Goal: Information Seeking & Learning: Learn about a topic

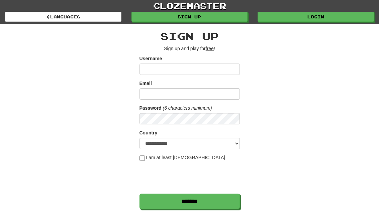
click at [322, 21] on link "Login" at bounding box center [315, 17] width 116 height 10
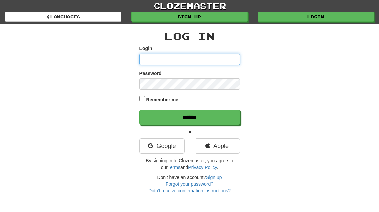
type input "**********"
click at [189, 117] on input "******" at bounding box center [189, 117] width 100 height 15
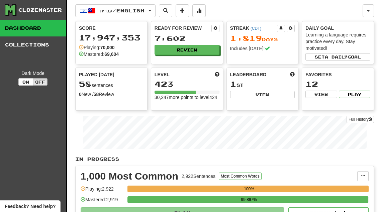
click at [208, 50] on button "Review" at bounding box center [186, 50] width 65 height 10
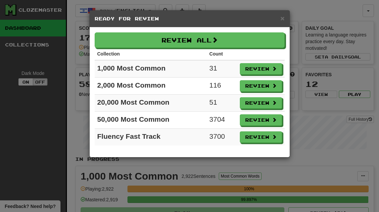
click at [269, 73] on button "Review" at bounding box center [261, 68] width 42 height 11
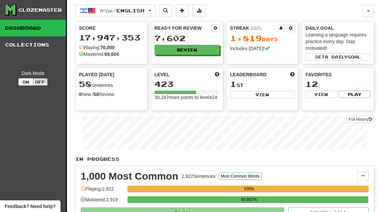
select select "**"
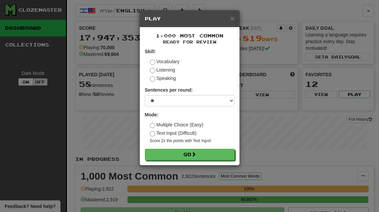
click at [223, 156] on button "Go" at bounding box center [190, 154] width 90 height 11
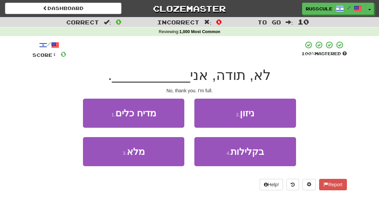
click at [113, 156] on button "3 . מלא" at bounding box center [133, 151] width 101 height 29
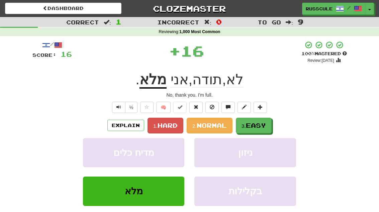
click at [267, 121] on button "3. Easy" at bounding box center [254, 126] width 36 height 16
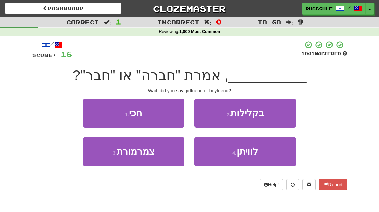
click at [93, 109] on button "1 . חכי" at bounding box center [133, 113] width 101 height 29
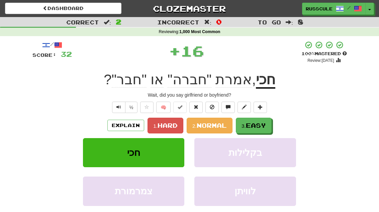
click at [266, 123] on span "Easy" at bounding box center [256, 125] width 20 height 7
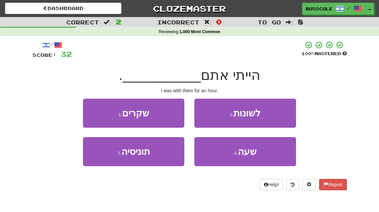
click at [258, 157] on button "4 . שעה" at bounding box center [244, 151] width 101 height 29
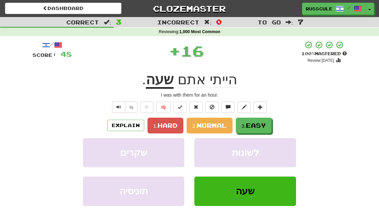
click at [266, 125] on span "Easy" at bounding box center [256, 125] width 20 height 7
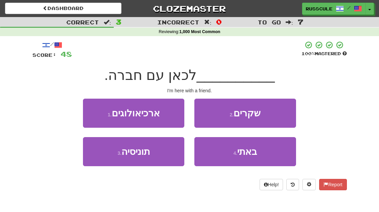
click at [267, 157] on button "4 . באתי" at bounding box center [244, 151] width 101 height 29
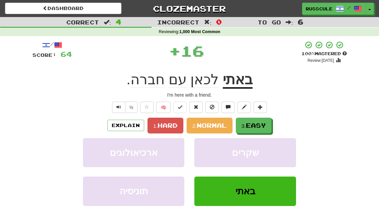
click at [263, 127] on span "Easy" at bounding box center [256, 125] width 20 height 7
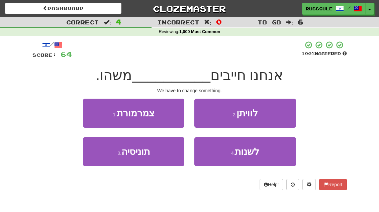
click at [269, 156] on button "4 . לשנות" at bounding box center [244, 151] width 101 height 29
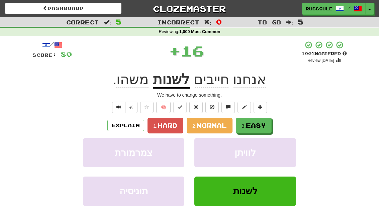
click at [271, 125] on button "3. Easy" at bounding box center [254, 126] width 36 height 16
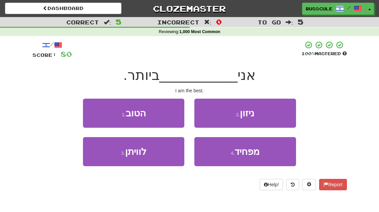
click at [95, 110] on button "1 . הטוב" at bounding box center [133, 113] width 101 height 29
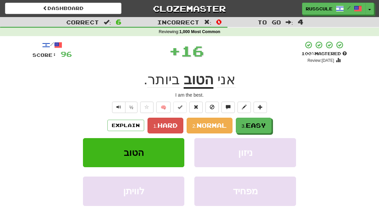
click at [268, 123] on button "3. Easy" at bounding box center [254, 126] width 36 height 16
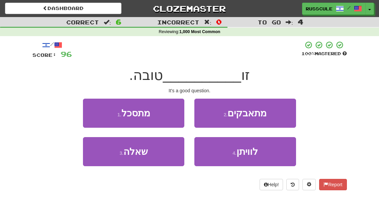
click at [115, 154] on button "3 . שאלה" at bounding box center [133, 151] width 101 height 29
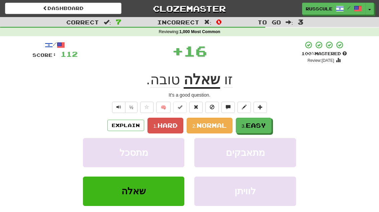
click at [269, 127] on button "3. Easy" at bounding box center [254, 126] width 36 height 16
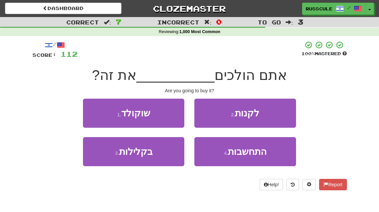
click at [274, 118] on button "2 . לקנות" at bounding box center [244, 113] width 101 height 29
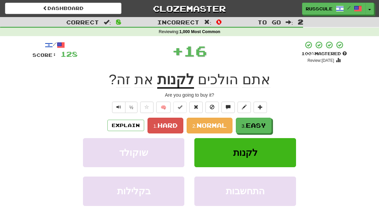
click at [268, 126] on button "3. Easy" at bounding box center [254, 126] width 36 height 16
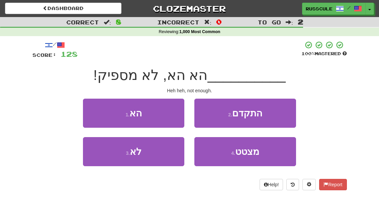
click at [93, 109] on button "1 . הא" at bounding box center [133, 113] width 101 height 29
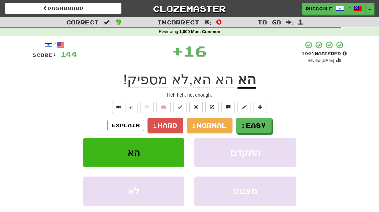
click at [266, 124] on span "Easy" at bounding box center [256, 125] width 20 height 7
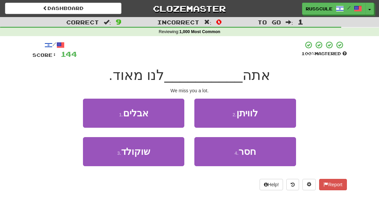
click at [261, 158] on button "4 . חסר" at bounding box center [244, 151] width 101 height 29
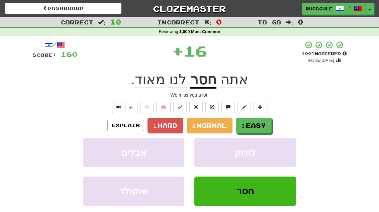
click at [270, 127] on button "3. Easy" at bounding box center [254, 126] width 36 height 16
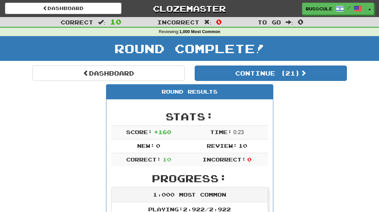
click at [327, 77] on button "Continue ( 21 )" at bounding box center [271, 73] width 152 height 15
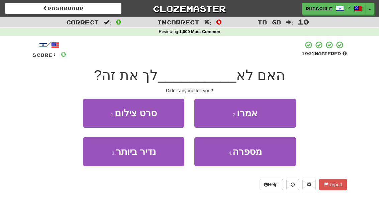
click at [284, 116] on button "2 . אמרו" at bounding box center [244, 113] width 101 height 29
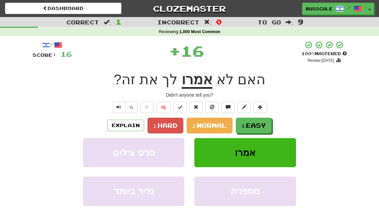
click at [271, 124] on button "3. Easy" at bounding box center [254, 126] width 36 height 16
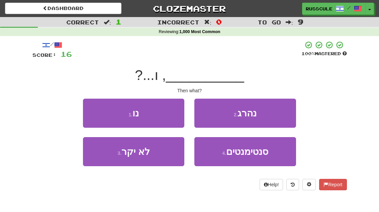
click at [92, 108] on button "1 . נו" at bounding box center [133, 113] width 101 height 29
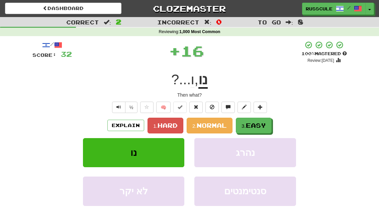
click at [266, 124] on span "Easy" at bounding box center [256, 125] width 20 height 7
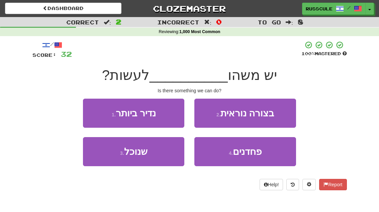
click at [108, 155] on button "3 . שנוכל" at bounding box center [133, 151] width 101 height 29
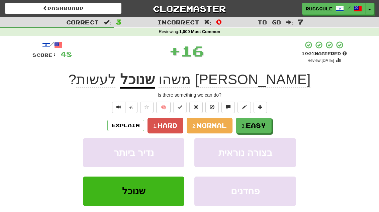
click at [266, 127] on span "Easy" at bounding box center [256, 125] width 20 height 7
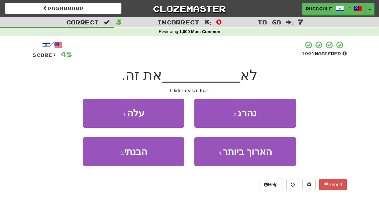
click at [112, 155] on button "3 . הבנתי" at bounding box center [133, 151] width 101 height 29
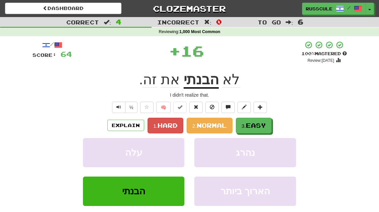
click at [266, 125] on span "Easy" at bounding box center [256, 125] width 20 height 7
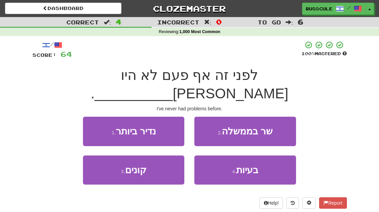
click at [261, 155] on button "4 . בעיות" at bounding box center [244, 169] width 101 height 29
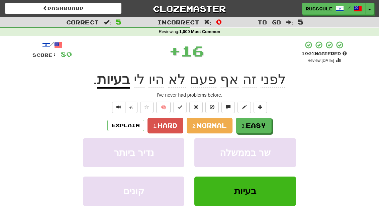
click at [271, 122] on button "3. Easy" at bounding box center [254, 126] width 36 height 16
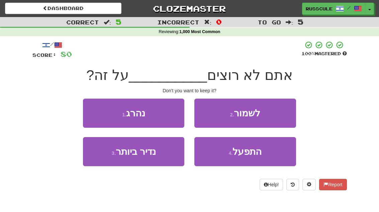
click at [278, 116] on button "2 . לשמור" at bounding box center [244, 113] width 101 height 29
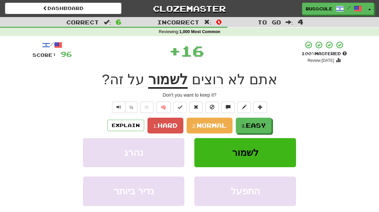
click at [267, 126] on button "3. Easy" at bounding box center [254, 126] width 36 height 16
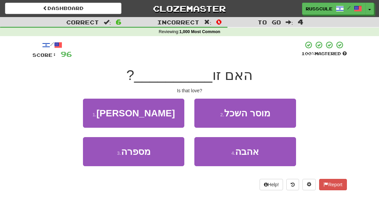
click at [265, 155] on button "4 . אהבה" at bounding box center [244, 151] width 101 height 29
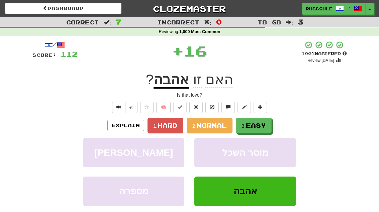
click at [271, 122] on button "3. Easy" at bounding box center [254, 126] width 36 height 16
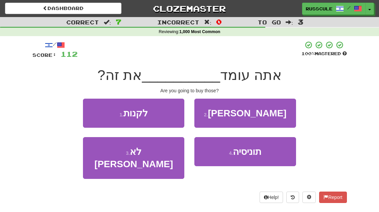
click at [92, 111] on button "1 . לקנות" at bounding box center [133, 113] width 101 height 29
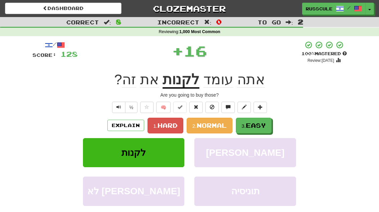
click at [266, 125] on span "Easy" at bounding box center [256, 125] width 20 height 7
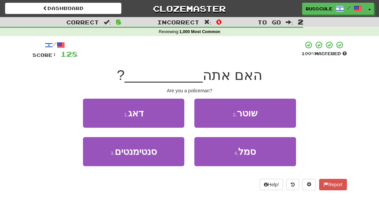
click at [275, 118] on button "2 . שוטר" at bounding box center [244, 113] width 101 height 29
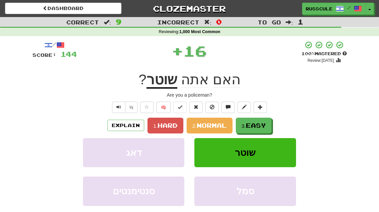
click at [265, 127] on span "Easy" at bounding box center [256, 125] width 20 height 7
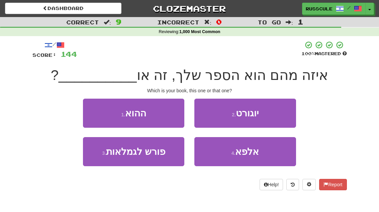
click at [95, 111] on button "1 . ההוא" at bounding box center [133, 113] width 101 height 29
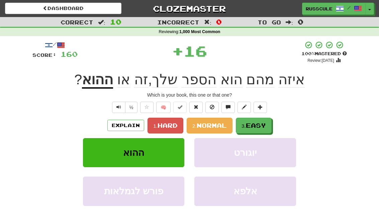
click at [266, 126] on span "Easy" at bounding box center [256, 125] width 20 height 7
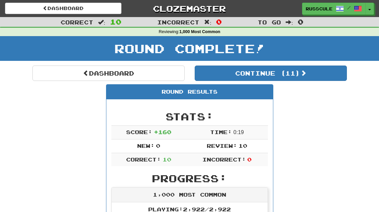
click at [331, 75] on button "Continue ( 11 )" at bounding box center [271, 73] width 152 height 15
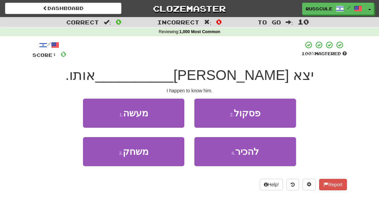
click at [267, 155] on button "4 . להכיר" at bounding box center [244, 151] width 101 height 29
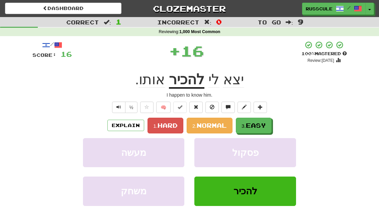
click at [271, 121] on button "3. Easy" at bounding box center [254, 126] width 36 height 16
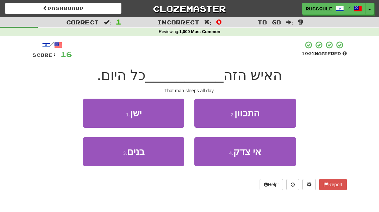
click at [91, 108] on button "1 . ישן" at bounding box center [133, 113] width 101 height 29
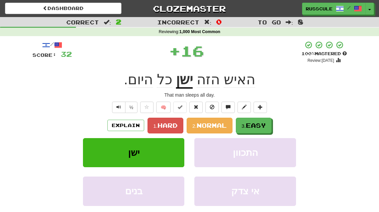
click at [269, 123] on button "3. Easy" at bounding box center [254, 126] width 36 height 16
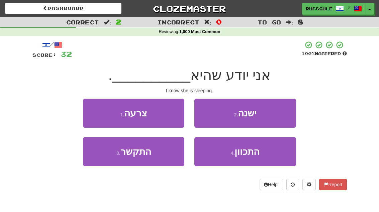
click at [278, 115] on button "2 . ישנה" at bounding box center [244, 113] width 101 height 29
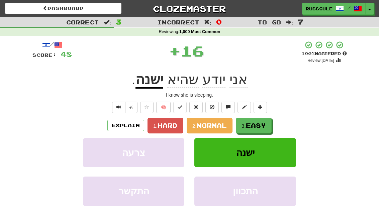
click at [266, 125] on span "Easy" at bounding box center [256, 125] width 20 height 7
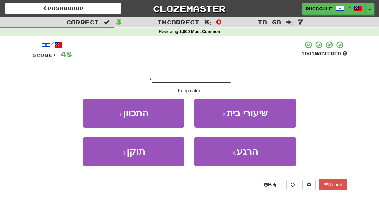
click at [263, 153] on button "4 . הרגע" at bounding box center [244, 151] width 101 height 29
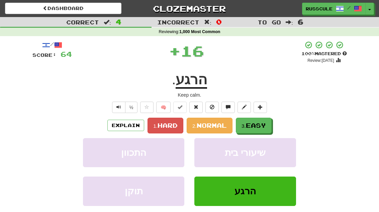
click at [271, 123] on button "3. Easy" at bounding box center [254, 126] width 36 height 16
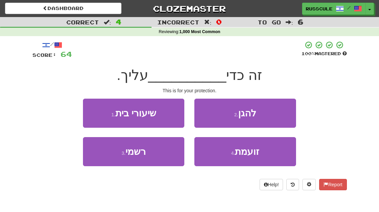
click at [281, 116] on button "2 . להגן" at bounding box center [244, 113] width 101 height 29
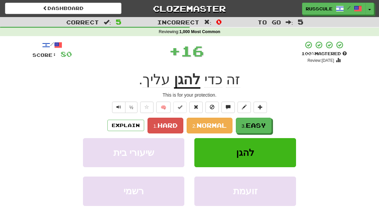
click at [267, 125] on button "3. Easy" at bounding box center [254, 126] width 36 height 16
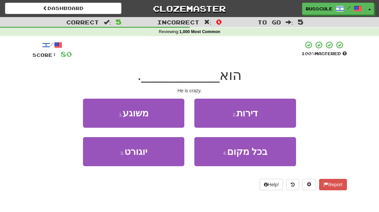
click at [93, 109] on button "1 . משוגע" at bounding box center [133, 113] width 101 height 29
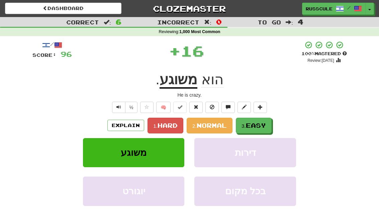
click at [266, 123] on span "Easy" at bounding box center [256, 125] width 20 height 7
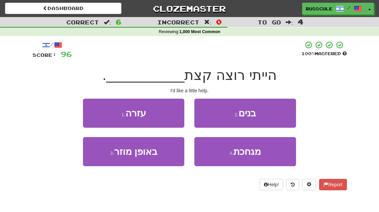
click at [94, 110] on button "1 . עזרה" at bounding box center [133, 113] width 101 height 29
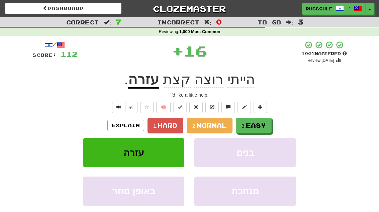
click at [265, 122] on span "Easy" at bounding box center [256, 125] width 20 height 7
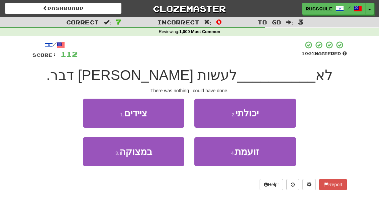
click at [275, 117] on button "2 . יכולתי" at bounding box center [244, 113] width 101 height 29
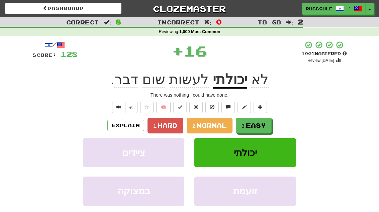
click at [266, 125] on span "Easy" at bounding box center [256, 125] width 20 height 7
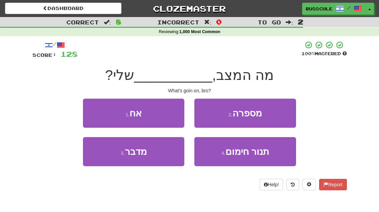
click at [95, 111] on button "1 . אח" at bounding box center [133, 113] width 101 height 29
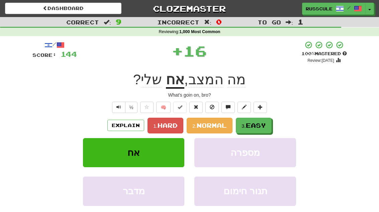
click at [266, 123] on span "Easy" at bounding box center [256, 125] width 20 height 7
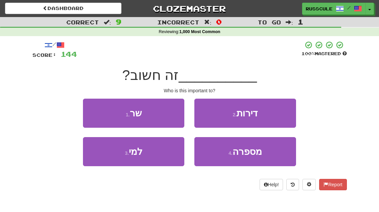
click at [116, 152] on button "3 . למי" at bounding box center [133, 151] width 101 height 29
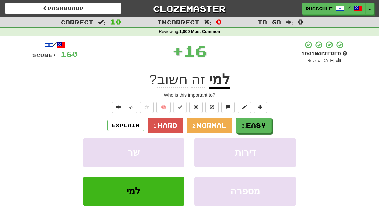
click at [268, 123] on button "3. Easy" at bounding box center [254, 126] width 36 height 16
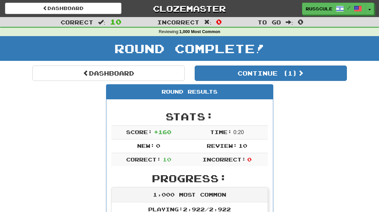
click at [332, 78] on button "Continue ( 1 )" at bounding box center [271, 73] width 152 height 15
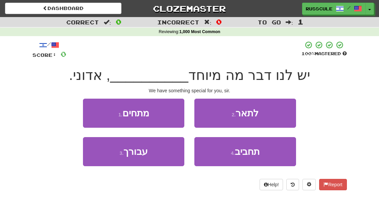
click at [113, 153] on button "3 . עבורך" at bounding box center [133, 151] width 101 height 29
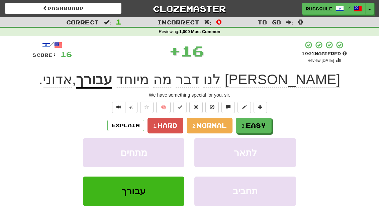
click at [259, 126] on span "Easy" at bounding box center [256, 125] width 20 height 7
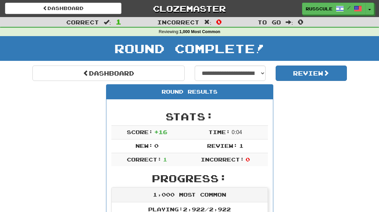
click at [61, 75] on link "Dashboard" at bounding box center [108, 73] width 152 height 15
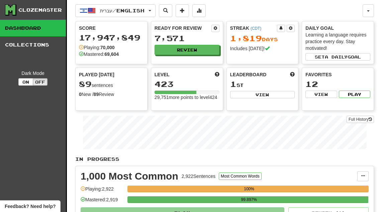
click at [207, 50] on button "Review" at bounding box center [186, 50] width 65 height 10
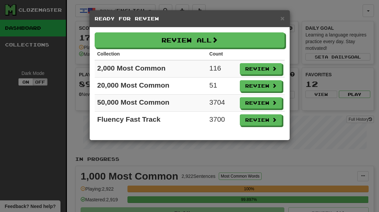
click at [268, 69] on button "Review" at bounding box center [261, 68] width 42 height 11
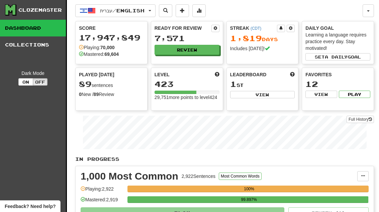
select select "**"
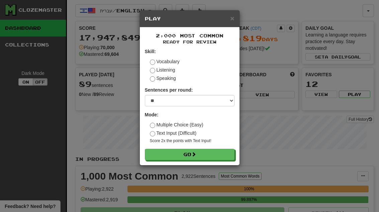
click at [224, 152] on button "Go" at bounding box center [190, 154] width 90 height 11
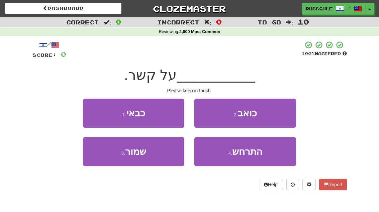
click at [118, 156] on button "3 . שמור" at bounding box center [133, 151] width 101 height 29
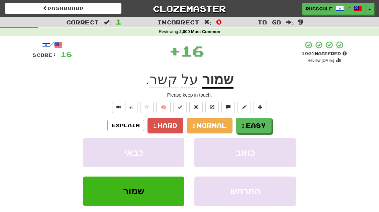
click at [259, 126] on span "Easy" at bounding box center [256, 125] width 20 height 7
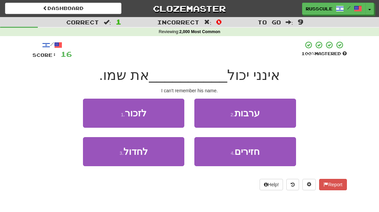
click at [97, 113] on button "1 . לזכור" at bounding box center [133, 113] width 101 height 29
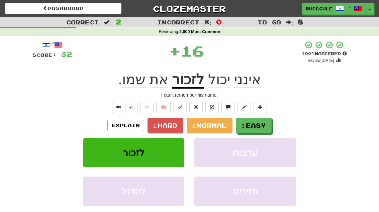
click at [265, 125] on span "Easy" at bounding box center [256, 125] width 20 height 7
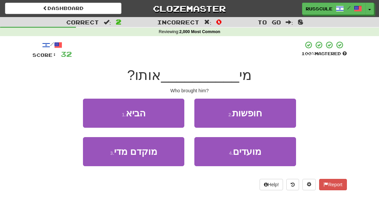
click at [99, 112] on button "1 . הביא" at bounding box center [133, 113] width 101 height 29
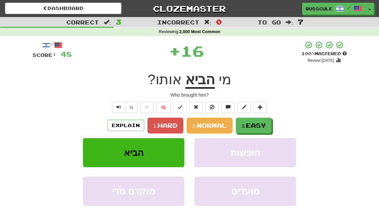
click at [264, 127] on span "Easy" at bounding box center [256, 125] width 20 height 7
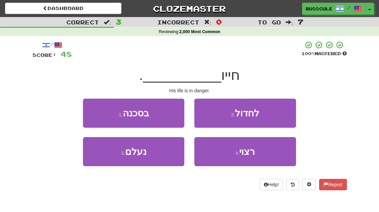
click at [97, 111] on button "1 . בסכנה" at bounding box center [133, 113] width 101 height 29
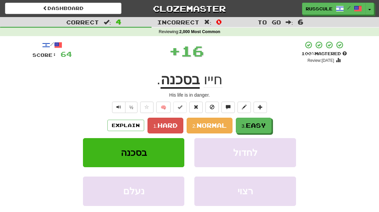
click at [264, 126] on span "Easy" at bounding box center [256, 125] width 20 height 7
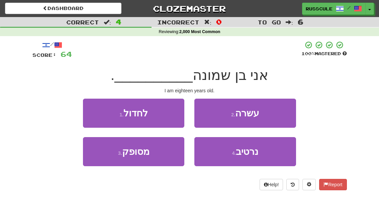
click at [276, 118] on button "2 . עשרה" at bounding box center [244, 113] width 101 height 29
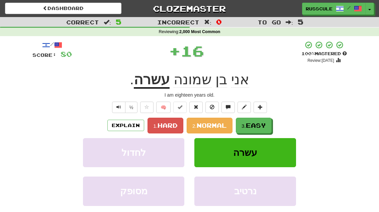
click at [267, 127] on button "3. Easy" at bounding box center [254, 126] width 36 height 16
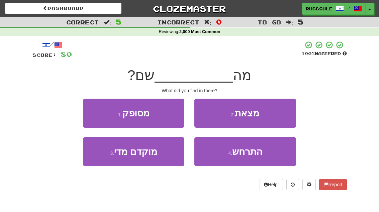
click at [275, 117] on button "2 . מצאת" at bounding box center [244, 113] width 101 height 29
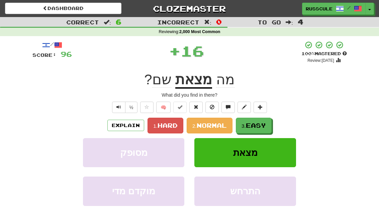
click at [275, 116] on div "/ Score: 96 + 16 100 % Mastered Review: 2025-10-30 מה מצאת שם ? What did you fi…" at bounding box center [189, 146] width 314 height 210
click at [268, 125] on button "3. Easy" at bounding box center [254, 126] width 36 height 16
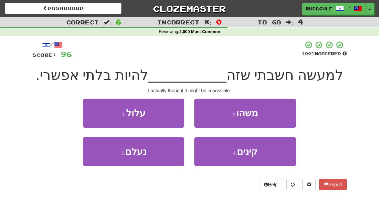
click at [277, 116] on button "2 . משהו" at bounding box center [244, 113] width 101 height 29
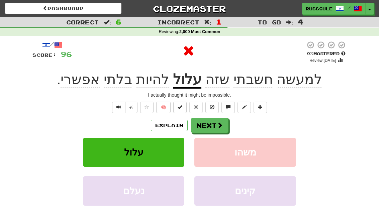
click at [227, 125] on button "Next" at bounding box center [209, 125] width 37 height 15
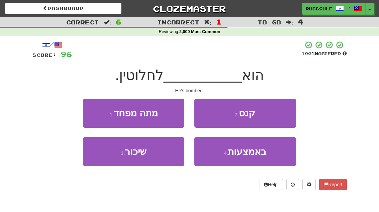
click at [112, 156] on button "3 . שיכור" at bounding box center [133, 151] width 101 height 29
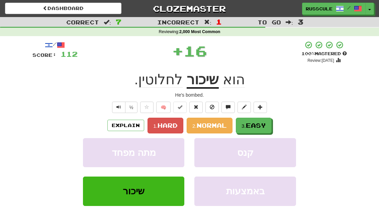
click at [257, 127] on span "Easy" at bounding box center [256, 125] width 20 height 7
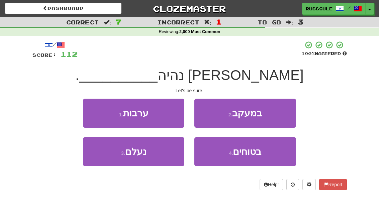
click at [255, 155] on span "בטוחים" at bounding box center [247, 151] width 28 height 10
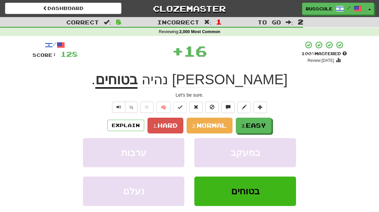
click at [267, 120] on button "3. Easy" at bounding box center [254, 126] width 36 height 16
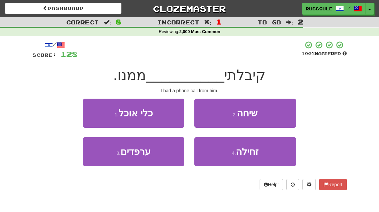
click at [278, 114] on button "2 . שיחה" at bounding box center [244, 113] width 101 height 29
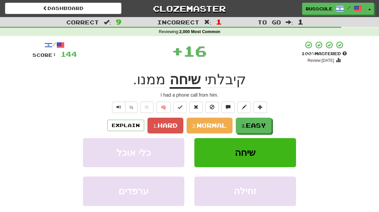
click at [263, 126] on span "Easy" at bounding box center [256, 125] width 20 height 7
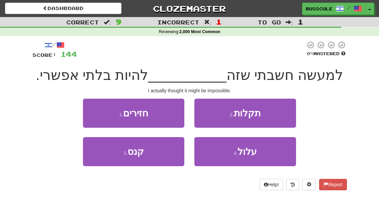
click at [254, 155] on span "עלול" at bounding box center [246, 151] width 19 height 10
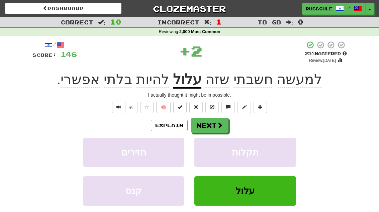
click at [222, 124] on span at bounding box center [220, 125] width 6 height 6
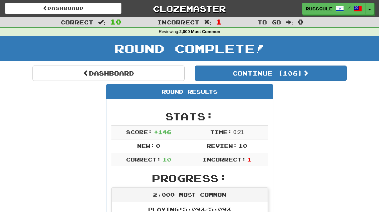
click at [329, 73] on button "Continue ( 106 )" at bounding box center [271, 73] width 152 height 15
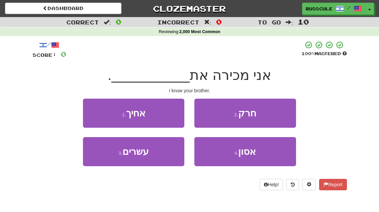
click at [92, 110] on button "1 . אחיך" at bounding box center [133, 113] width 101 height 29
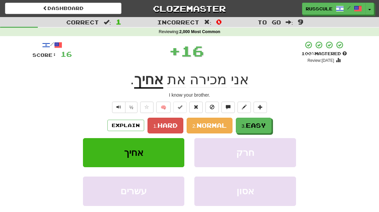
click at [265, 126] on span "Easy" at bounding box center [256, 125] width 20 height 7
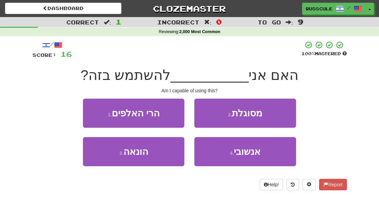
click at [280, 115] on button "2 . מסוגלת" at bounding box center [244, 113] width 101 height 29
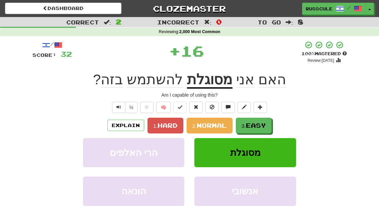
click at [264, 126] on span "Easy" at bounding box center [256, 125] width 20 height 7
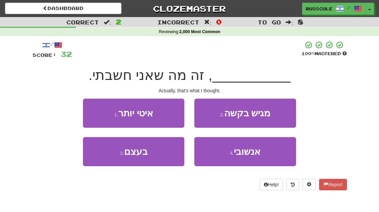
click at [112, 159] on button "3 . בעצם" at bounding box center [133, 151] width 101 height 29
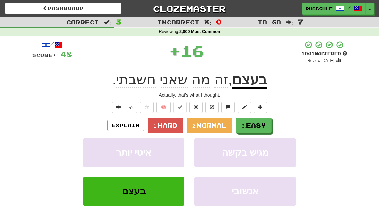
click at [268, 126] on button "3. Easy" at bounding box center [254, 126] width 36 height 16
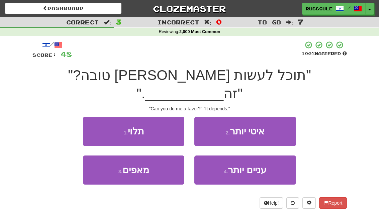
click at [87, 117] on button "1 . תלוי" at bounding box center [133, 131] width 101 height 29
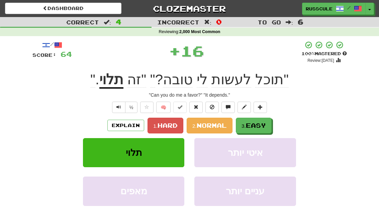
click at [264, 126] on span "Easy" at bounding box center [256, 125] width 20 height 7
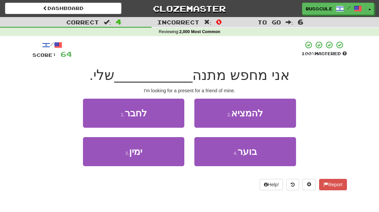
click at [95, 114] on button "1 . לחבר" at bounding box center [133, 113] width 101 height 29
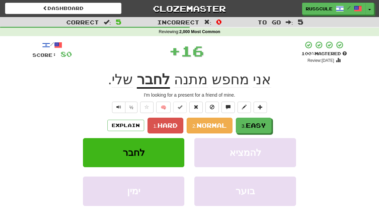
click at [265, 125] on span "Easy" at bounding box center [256, 125] width 20 height 7
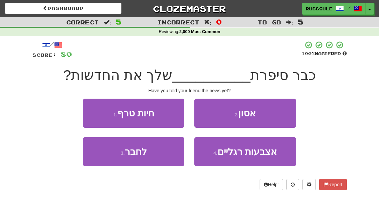
click at [112, 159] on button "3 . לחבר" at bounding box center [133, 151] width 101 height 29
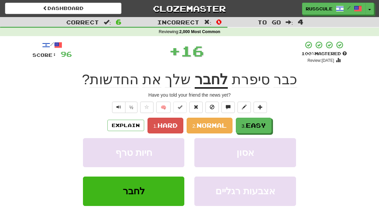
click at [266, 126] on span "Easy" at bounding box center [256, 125] width 20 height 7
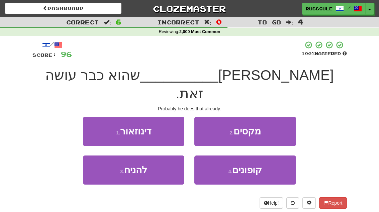
click at [112, 156] on button "3 . להניח" at bounding box center [133, 169] width 101 height 29
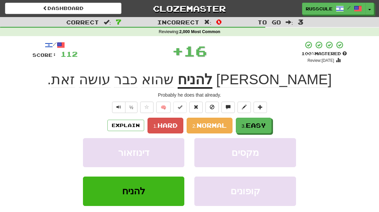
click at [265, 127] on span "Easy" at bounding box center [256, 125] width 20 height 7
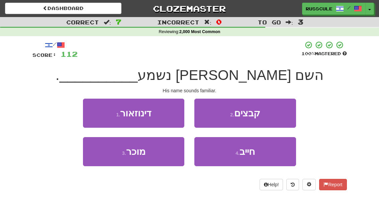
click at [114, 160] on button "3 . מוכר" at bounding box center [133, 151] width 101 height 29
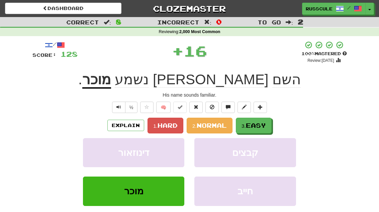
click at [263, 129] on button "3. Easy" at bounding box center [254, 126] width 36 height 16
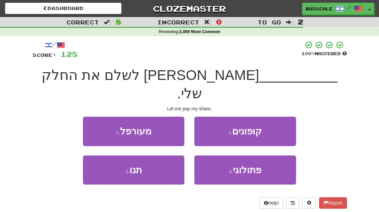
click at [112, 158] on button "3 . תנו" at bounding box center [133, 169] width 101 height 29
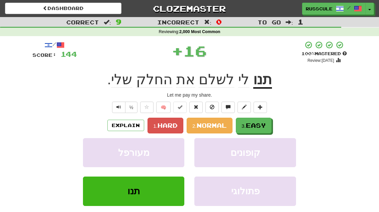
click at [269, 125] on button "3. Easy" at bounding box center [254, 126] width 36 height 16
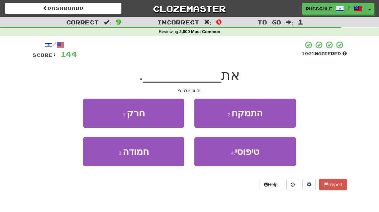
click at [112, 157] on button "3 . חמודה" at bounding box center [133, 151] width 101 height 29
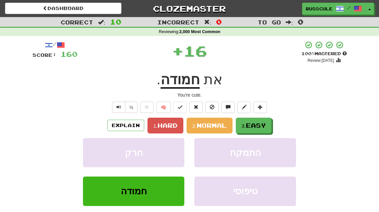
click at [266, 124] on span "Easy" at bounding box center [256, 125] width 20 height 7
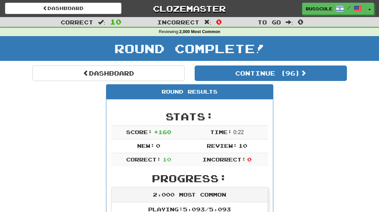
click at [328, 77] on button "Continue ( 96 )" at bounding box center [271, 73] width 152 height 15
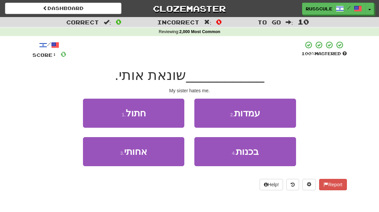
click at [112, 158] on button "3 . אחותי" at bounding box center [133, 151] width 101 height 29
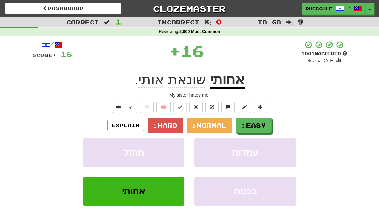
click at [268, 125] on button "3. Easy" at bounding box center [254, 126] width 36 height 16
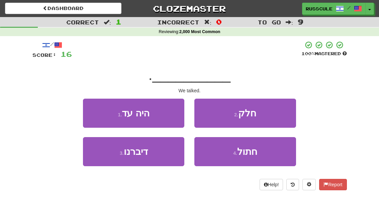
click at [112, 158] on button "3 . דיברנו" at bounding box center [133, 151] width 101 height 29
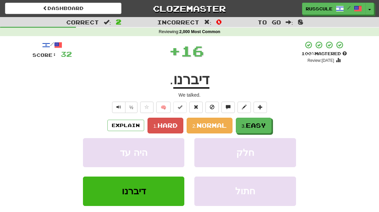
click at [268, 123] on button "3. Easy" at bounding box center [254, 126] width 36 height 16
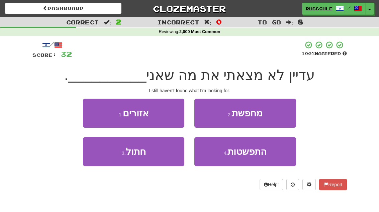
click at [278, 113] on button "2 . מחפשת" at bounding box center [244, 113] width 101 height 29
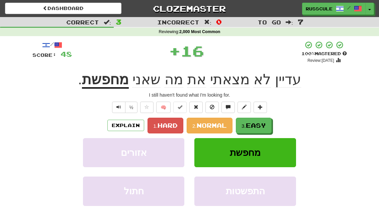
click at [266, 124] on span "Easy" at bounding box center [256, 125] width 20 height 7
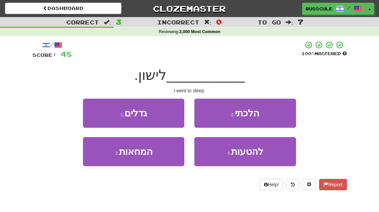
click at [276, 115] on button "2 . הלכתי" at bounding box center [244, 113] width 101 height 29
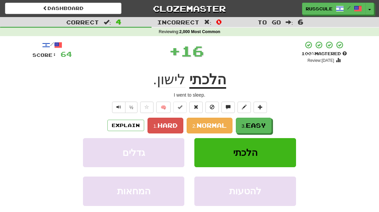
click at [264, 125] on span "Easy" at bounding box center [256, 125] width 20 height 7
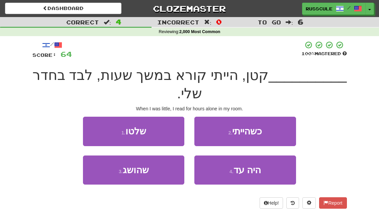
click at [268, 134] on button "2 . כשהייתי" at bounding box center [244, 131] width 101 height 29
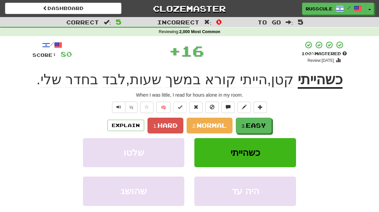
click at [268, 128] on button "3. Easy" at bounding box center [254, 126] width 36 height 16
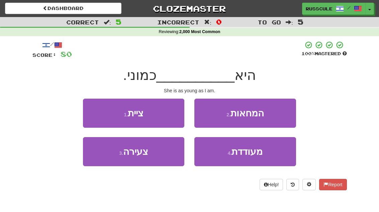
click at [112, 164] on button "3 . צעירה" at bounding box center [133, 151] width 101 height 29
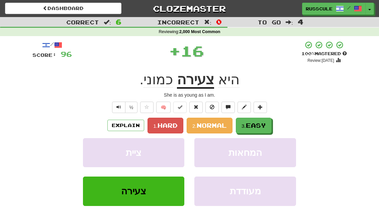
click at [266, 126] on span "Easy" at bounding box center [256, 125] width 20 height 7
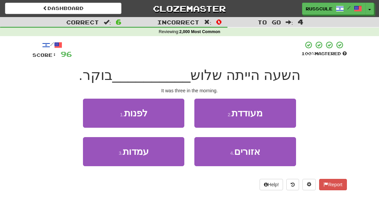
click at [113, 159] on button "3 . עמדות" at bounding box center [133, 151] width 101 height 29
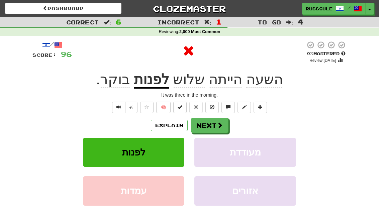
click at [219, 122] on span at bounding box center [220, 125] width 6 height 6
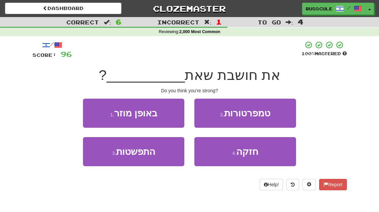
click at [262, 154] on button "4 . חזקה" at bounding box center [244, 151] width 101 height 29
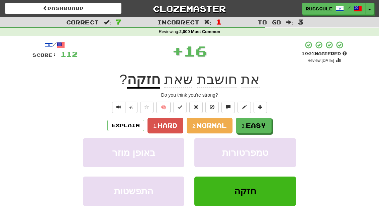
click at [263, 125] on span "Easy" at bounding box center [256, 125] width 20 height 7
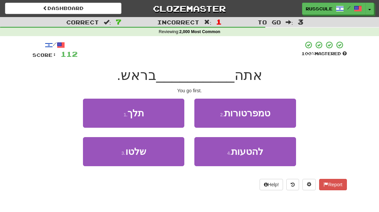
click at [90, 110] on button "1 . תלך" at bounding box center [133, 113] width 101 height 29
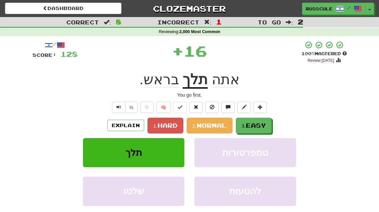
click at [259, 124] on span "Easy" at bounding box center [256, 125] width 20 height 7
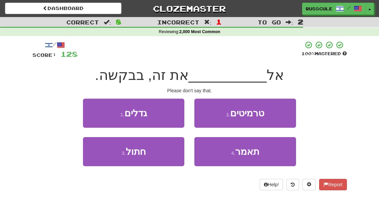
click at [257, 156] on span "תאמר" at bounding box center [247, 151] width 24 height 10
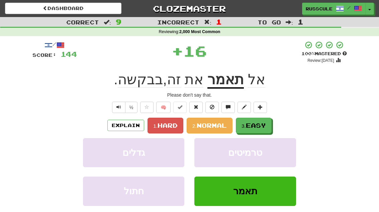
click at [265, 123] on span "Easy" at bounding box center [256, 125] width 20 height 7
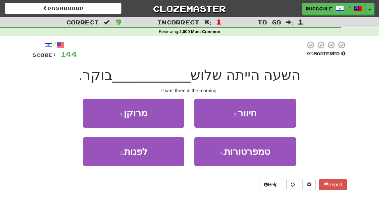
click at [111, 158] on button "3 . לפנות" at bounding box center [133, 151] width 101 height 29
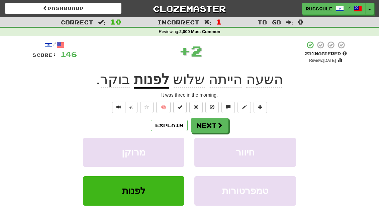
click at [223, 124] on button "Next" at bounding box center [209, 125] width 37 height 15
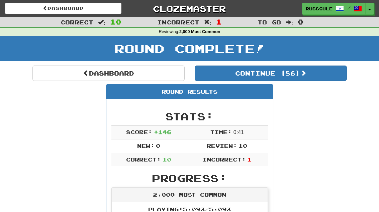
click at [63, 72] on link "Dashboard" at bounding box center [108, 73] width 152 height 15
